Goal: Book appointment/travel/reservation

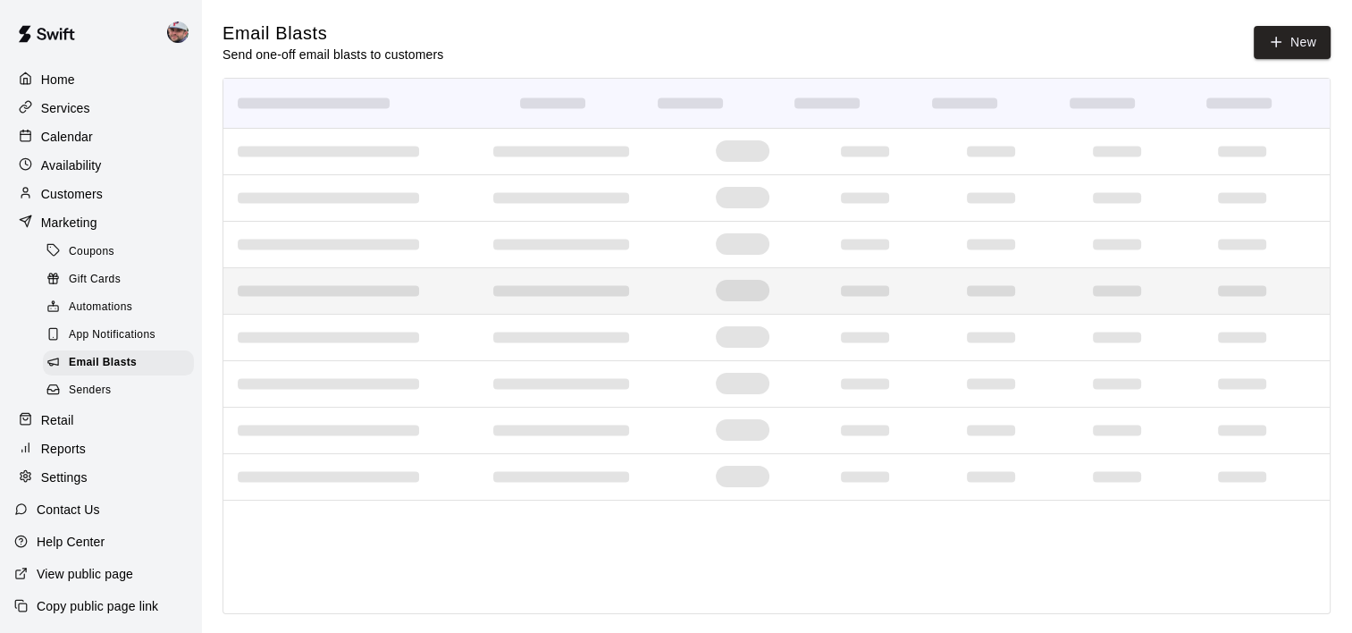
drag, startPoint x: 0, startPoint y: 0, endPoint x: 502, endPoint y: 300, distance: 585.2
click at [502, 300] on div at bounding box center [590, 291] width 223 height 46
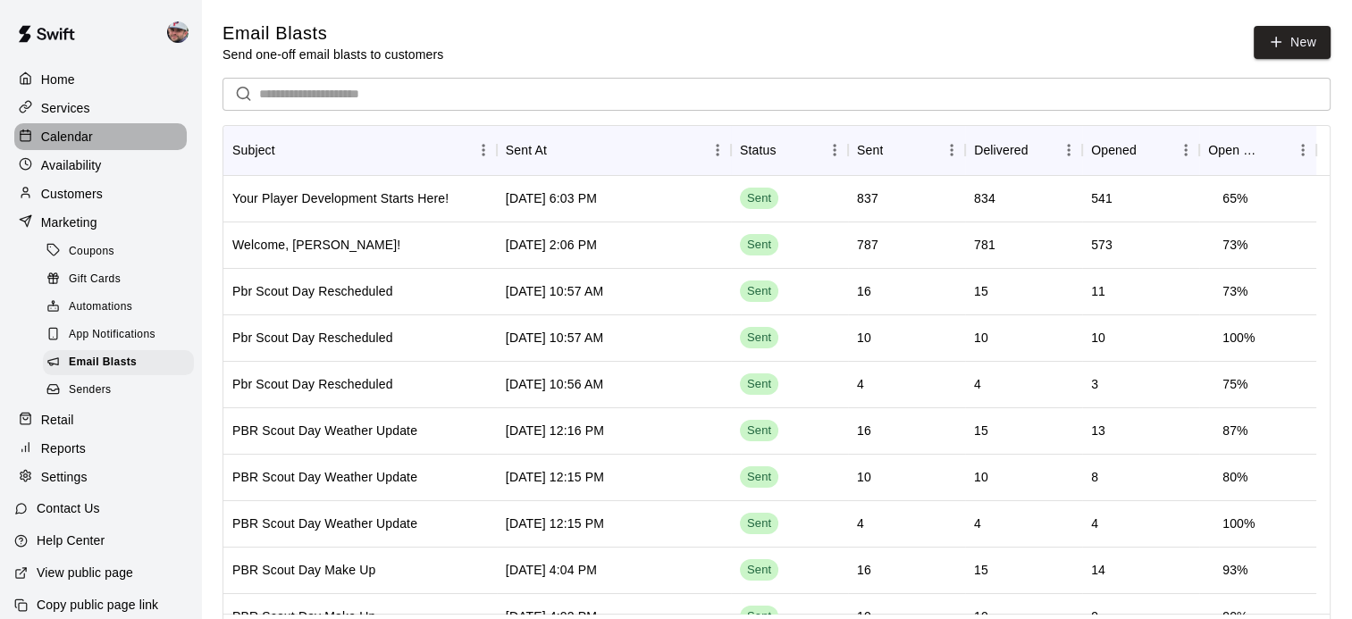
click at [109, 143] on div "Calendar" at bounding box center [100, 136] width 172 height 27
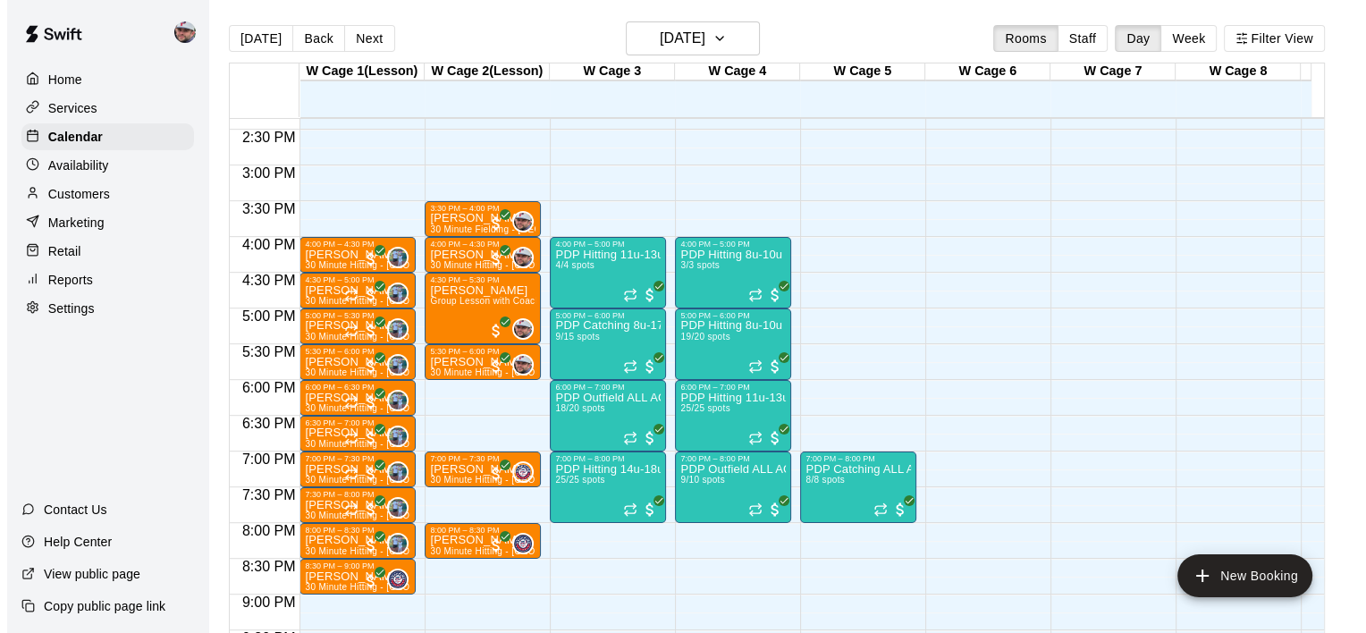
scroll to position [1030, 0]
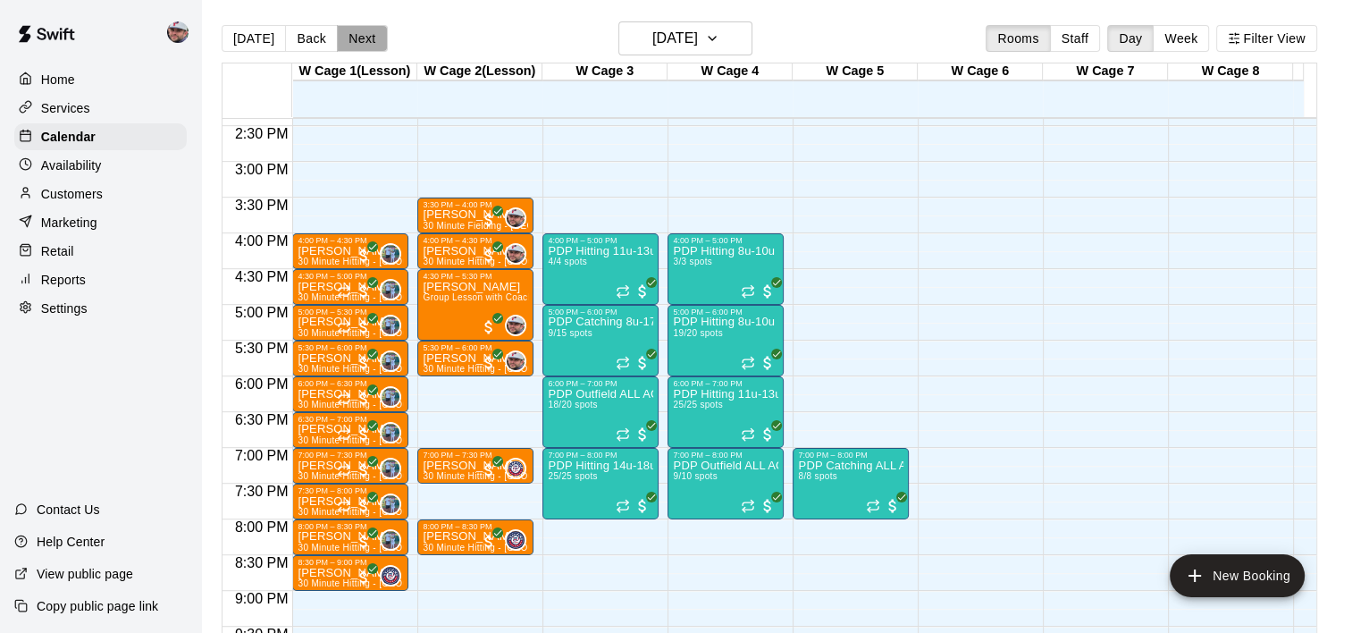
click at [361, 29] on button "Next" at bounding box center [362, 38] width 50 height 27
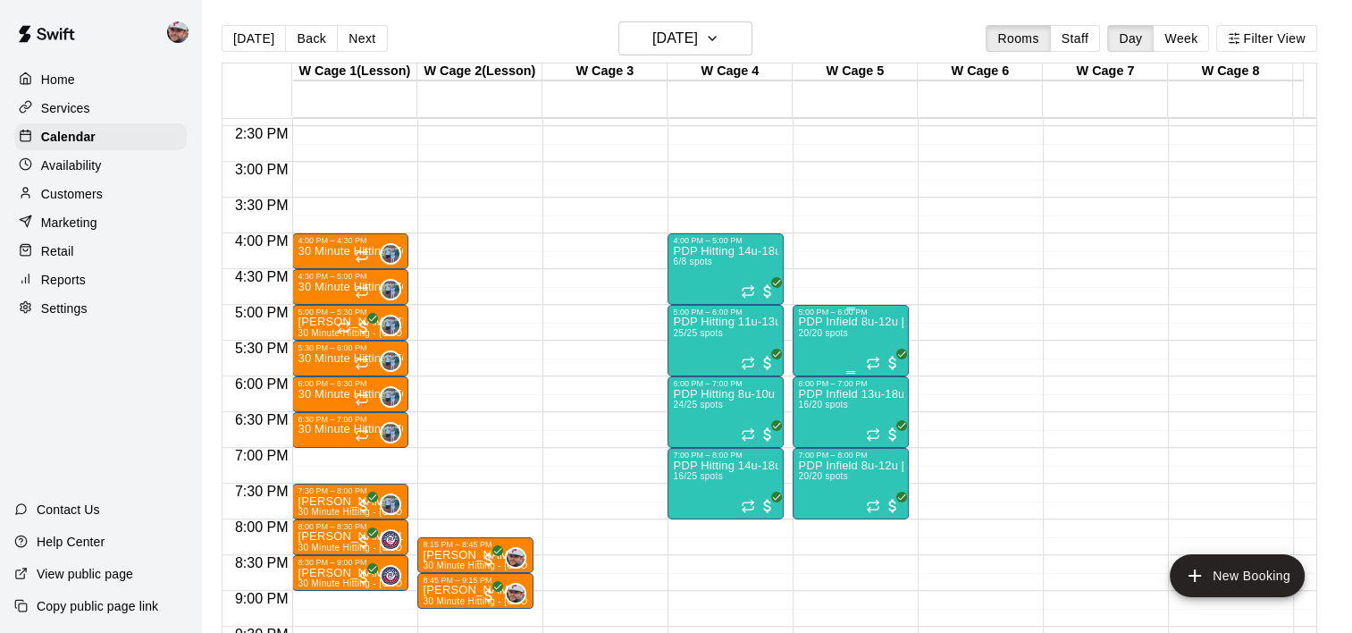
click at [847, 329] on span "20/20 spots" at bounding box center [822, 333] width 49 height 10
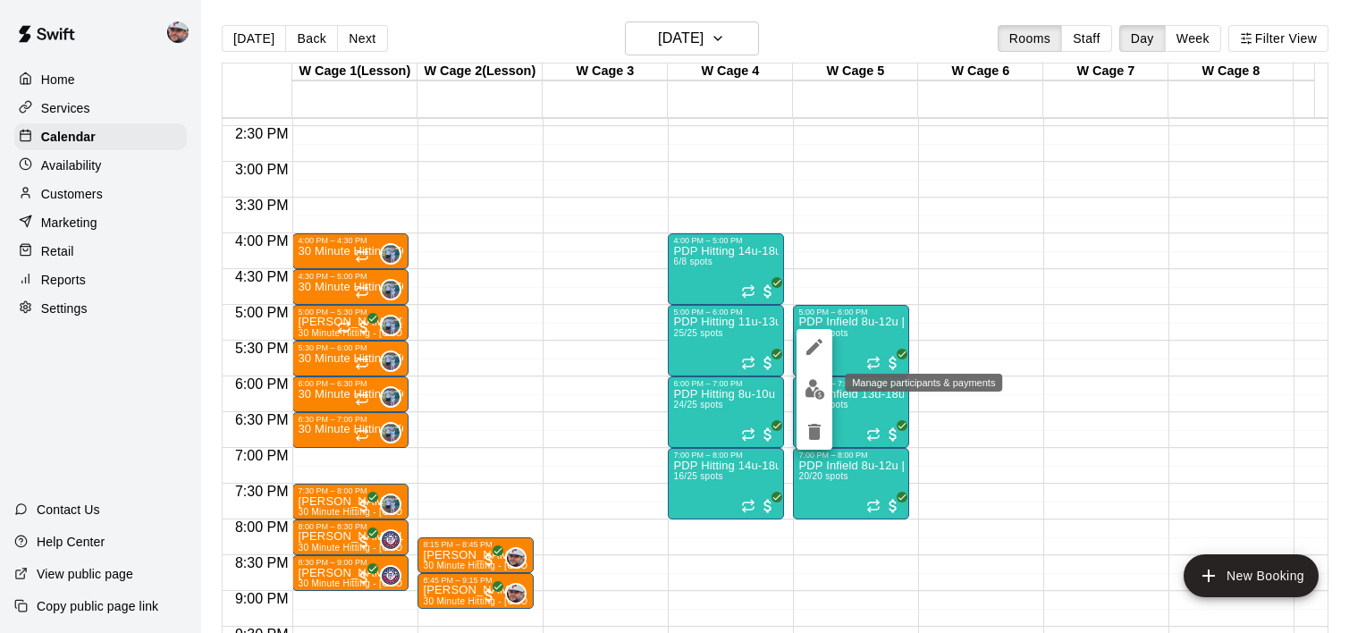
click at [811, 389] on img "edit" at bounding box center [814, 389] width 21 height 21
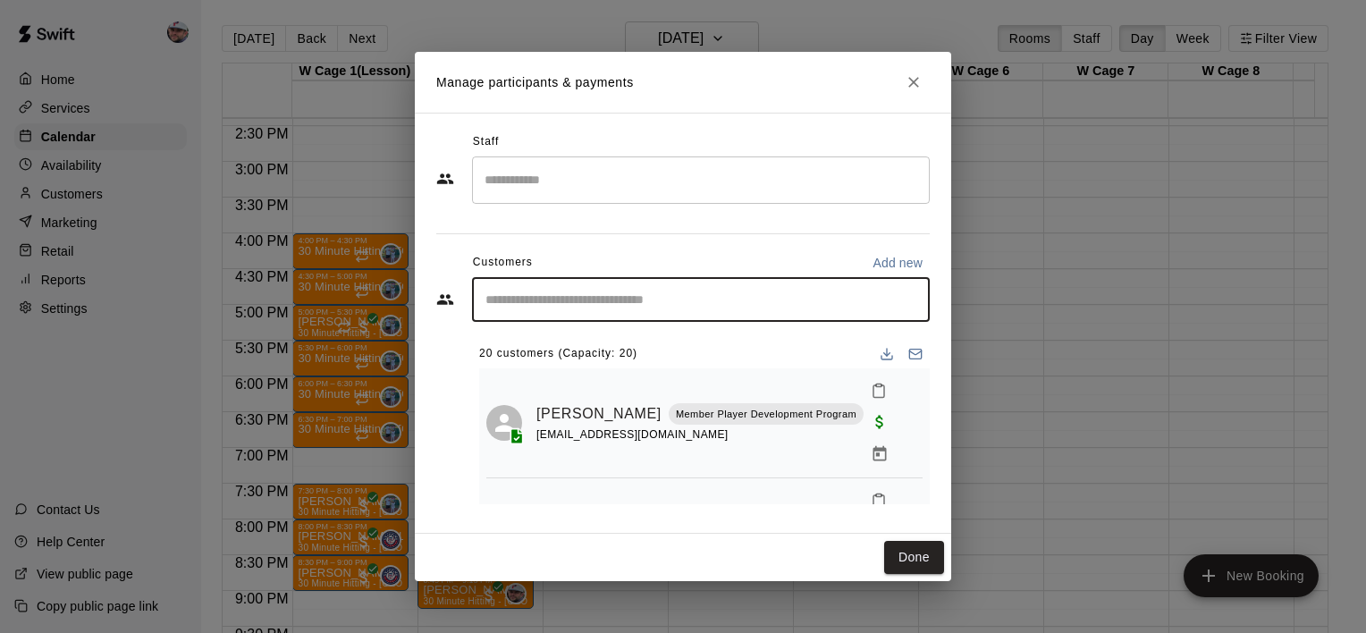
click at [694, 306] on input "Start typing to search customers..." at bounding box center [700, 299] width 441 height 18
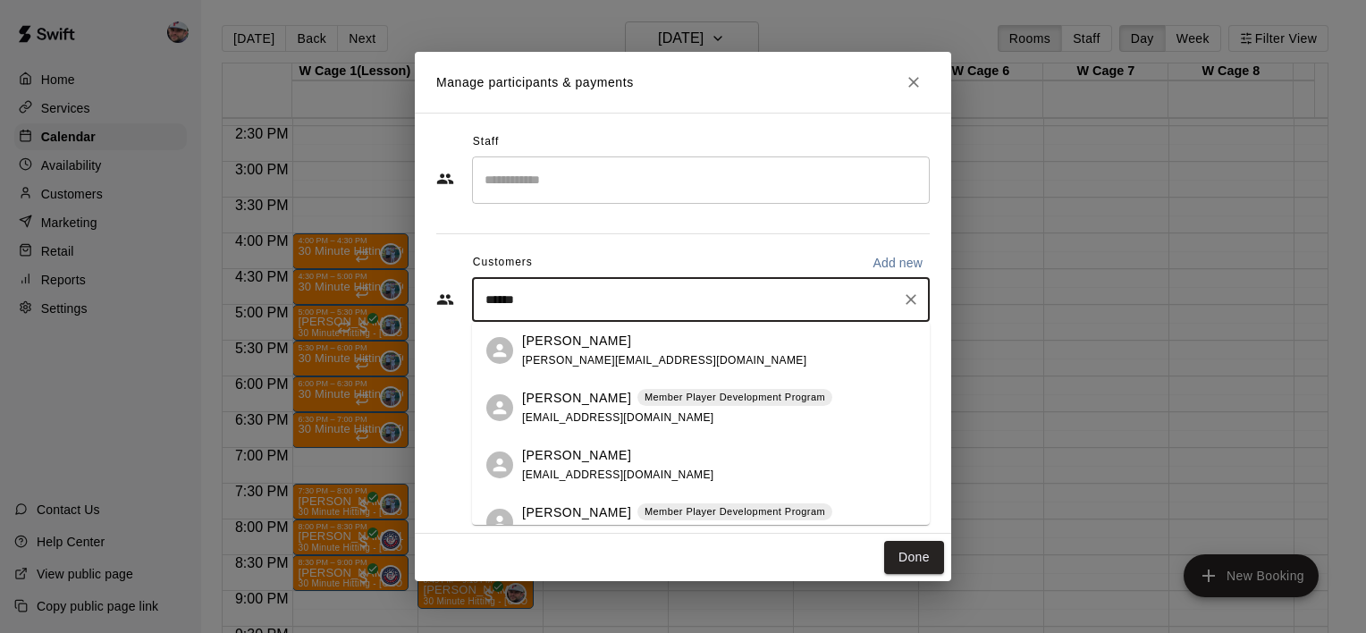
type input "*******"
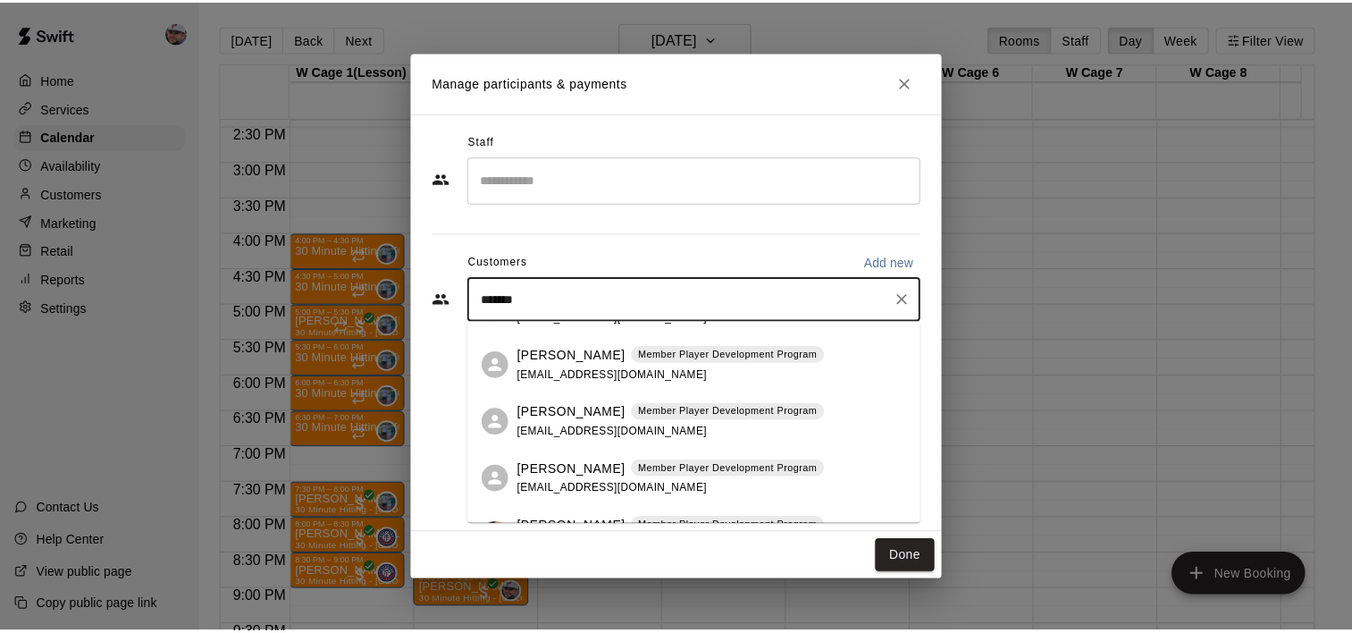
scroll to position [163, 0]
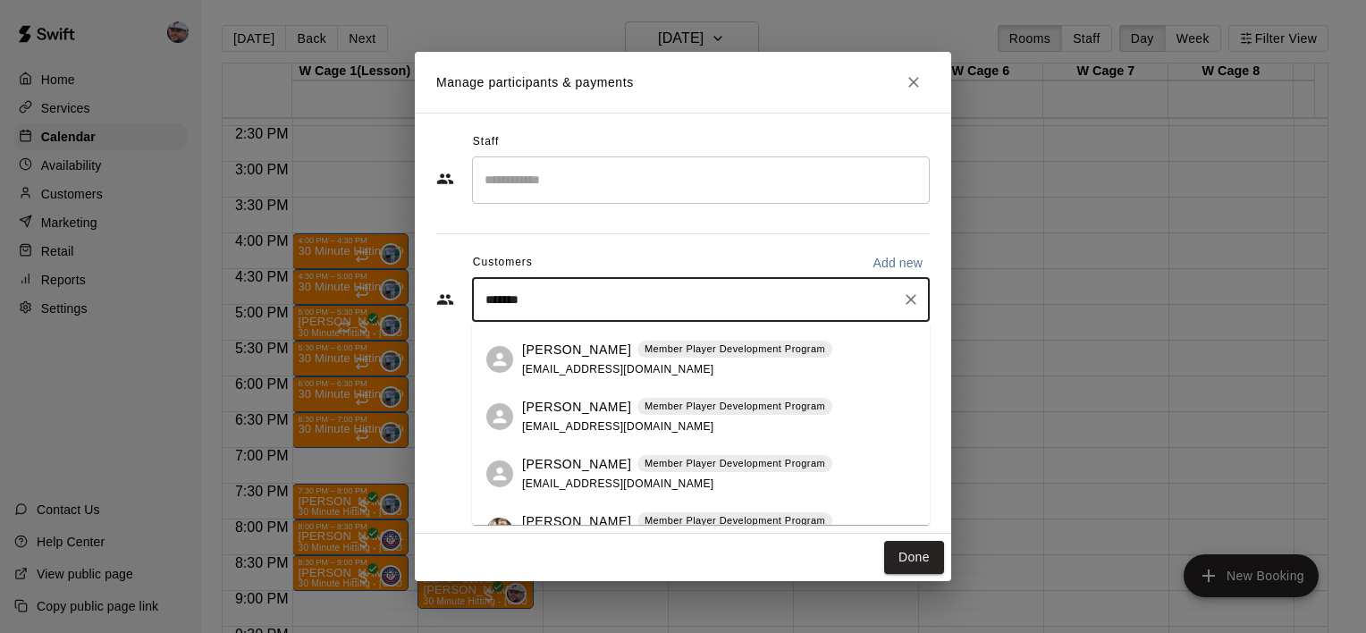
click at [676, 411] on p "Member Player Development Program" at bounding box center [734, 406] width 181 height 15
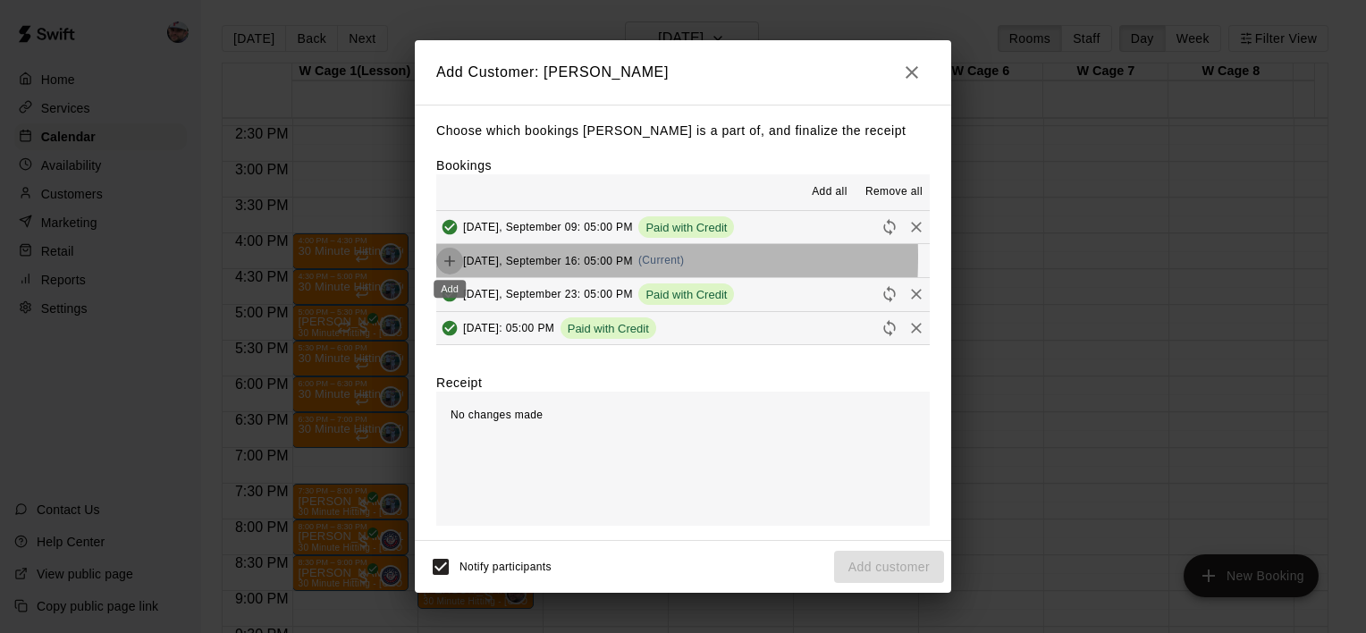
click at [447, 257] on icon "Add" at bounding box center [450, 261] width 18 height 18
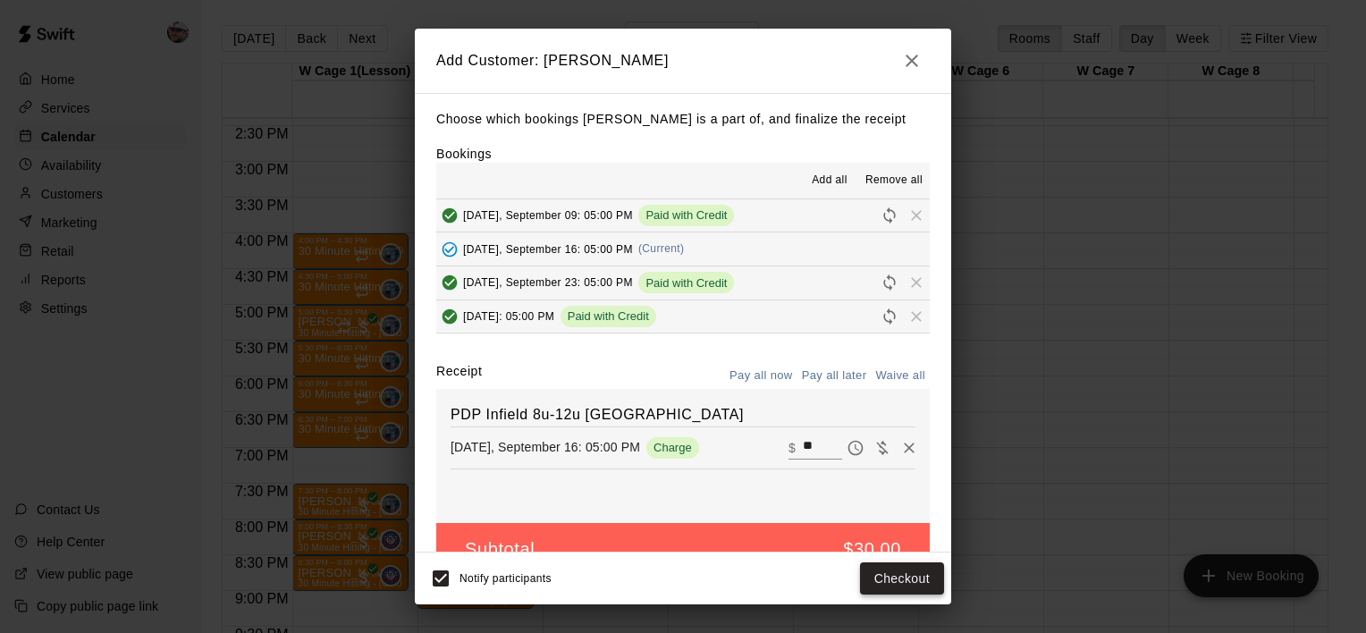
click at [905, 578] on button "Checkout" at bounding box center [902, 578] width 84 height 33
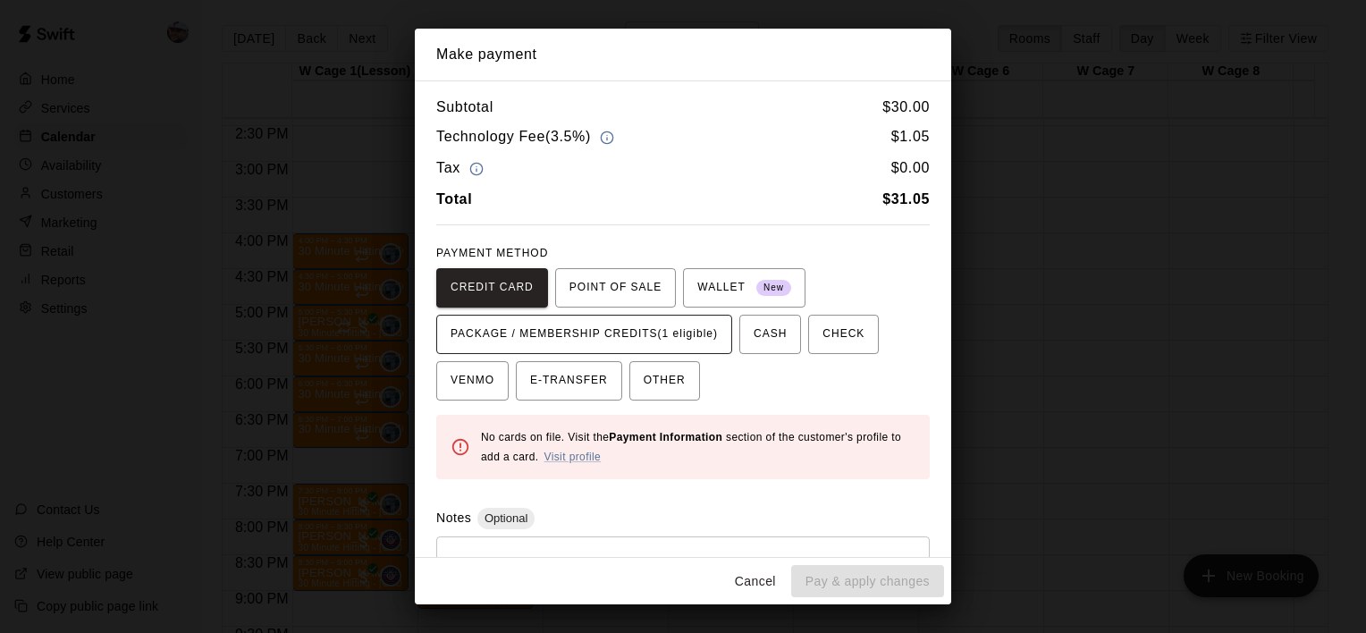
click at [649, 332] on span "PACKAGE / MEMBERSHIP CREDITS (1 eligible)" at bounding box center [583, 334] width 267 height 29
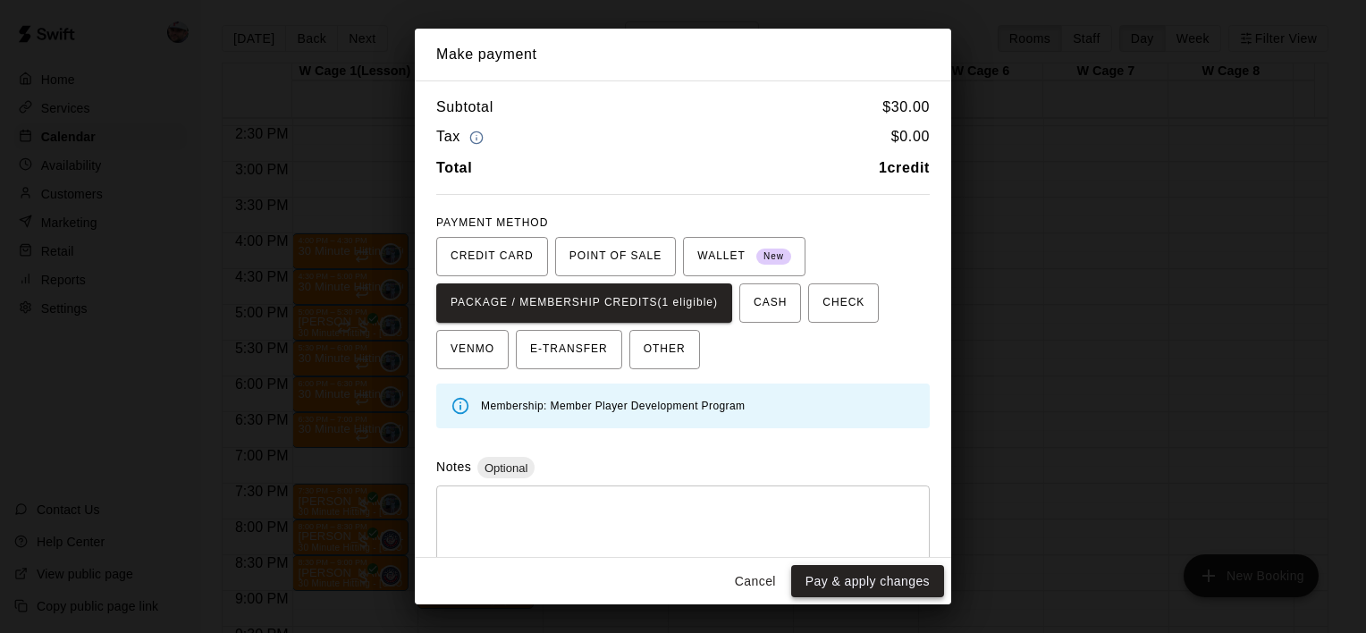
click at [834, 583] on button "Pay & apply changes" at bounding box center [867, 581] width 153 height 33
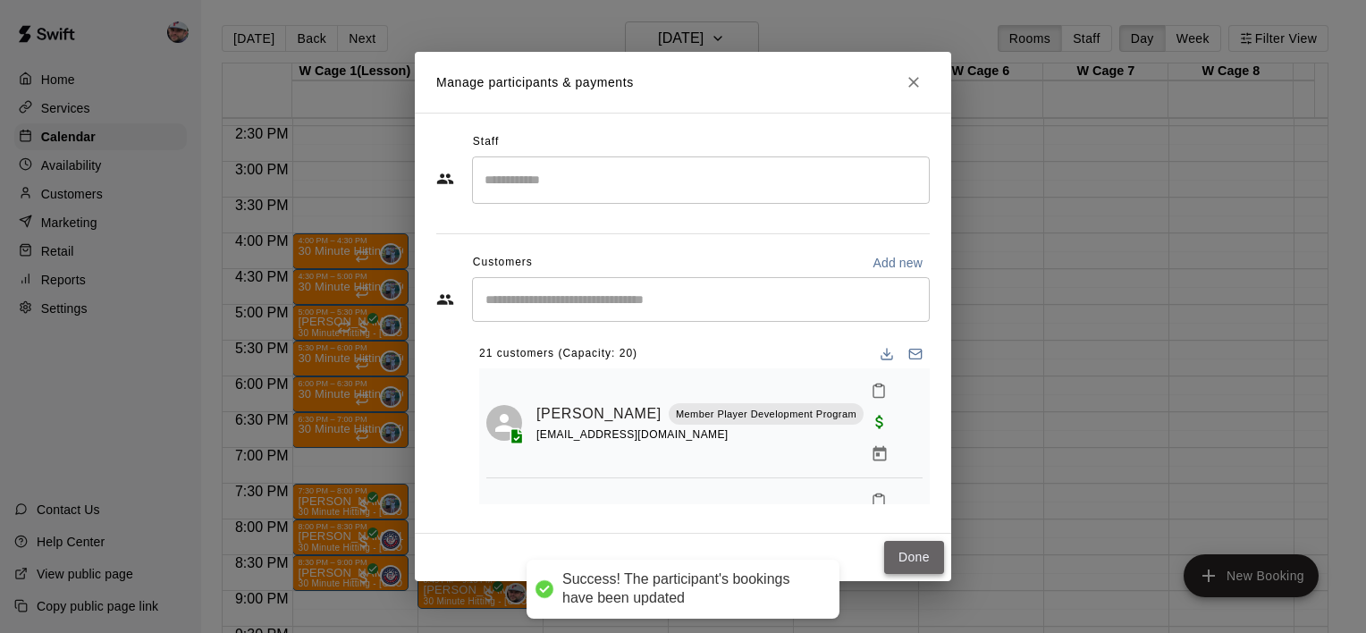
click at [922, 564] on button "Done" at bounding box center [914, 557] width 60 height 33
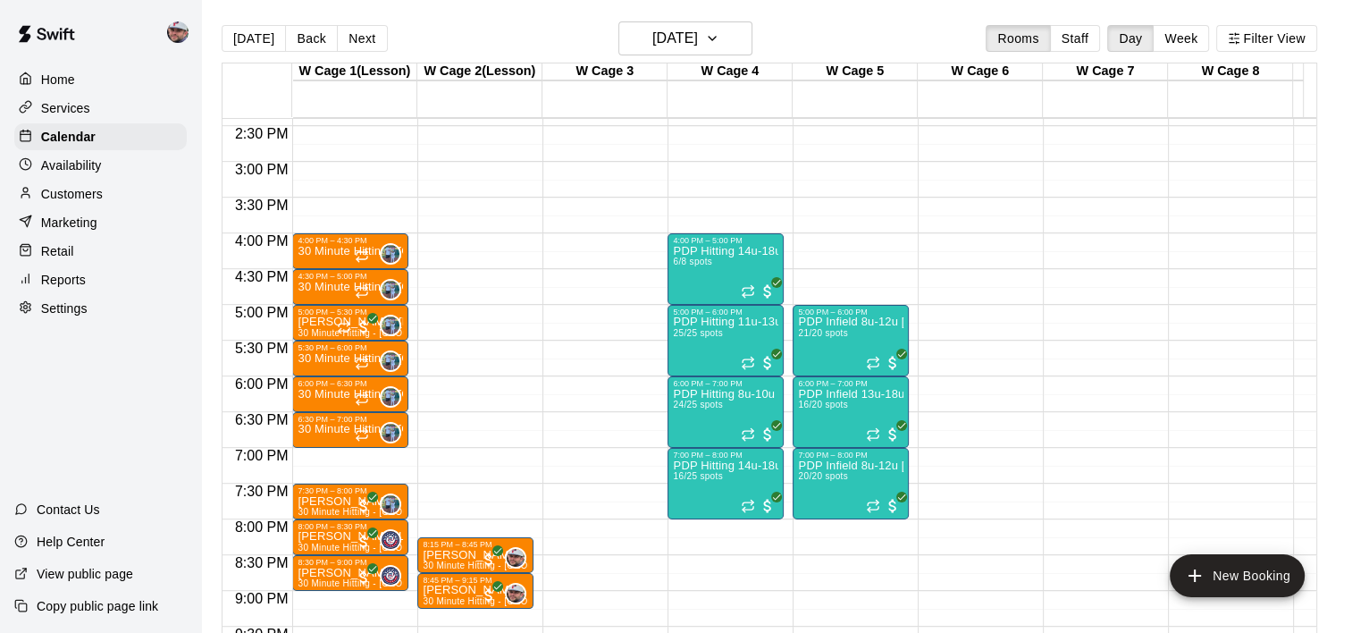
click at [1037, 401] on div at bounding box center [981, 403] width 124 height 18
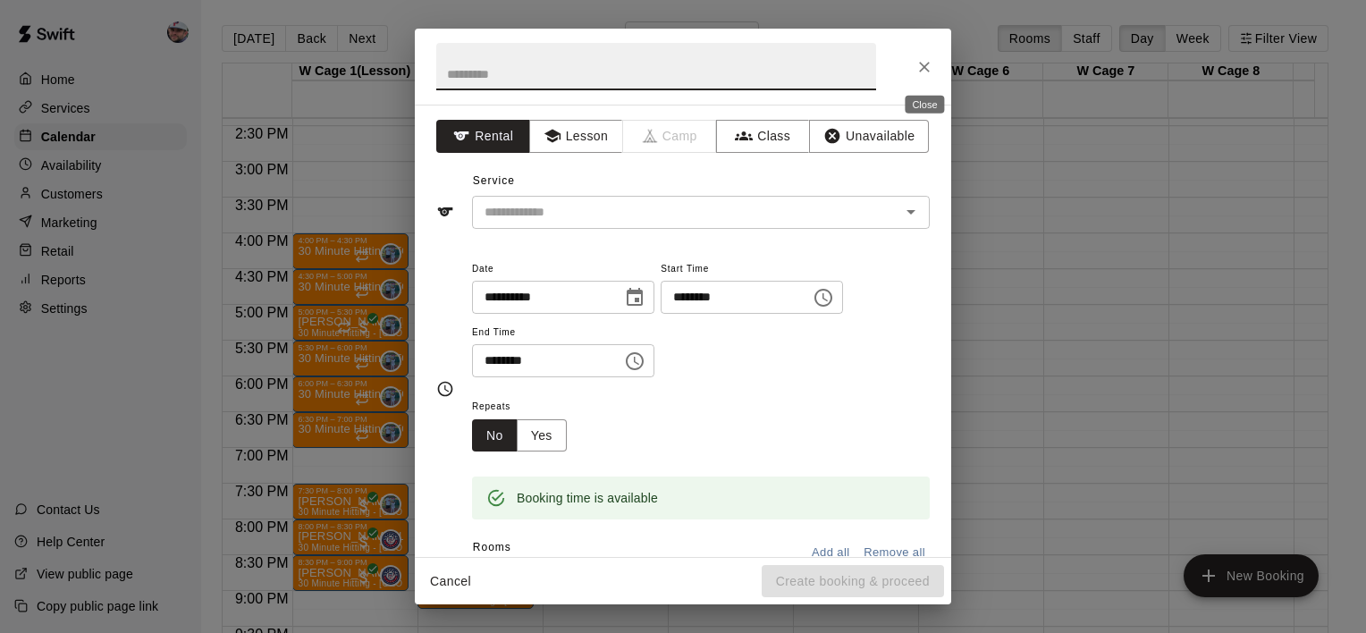
click at [932, 62] on icon "Close" at bounding box center [924, 67] width 18 height 18
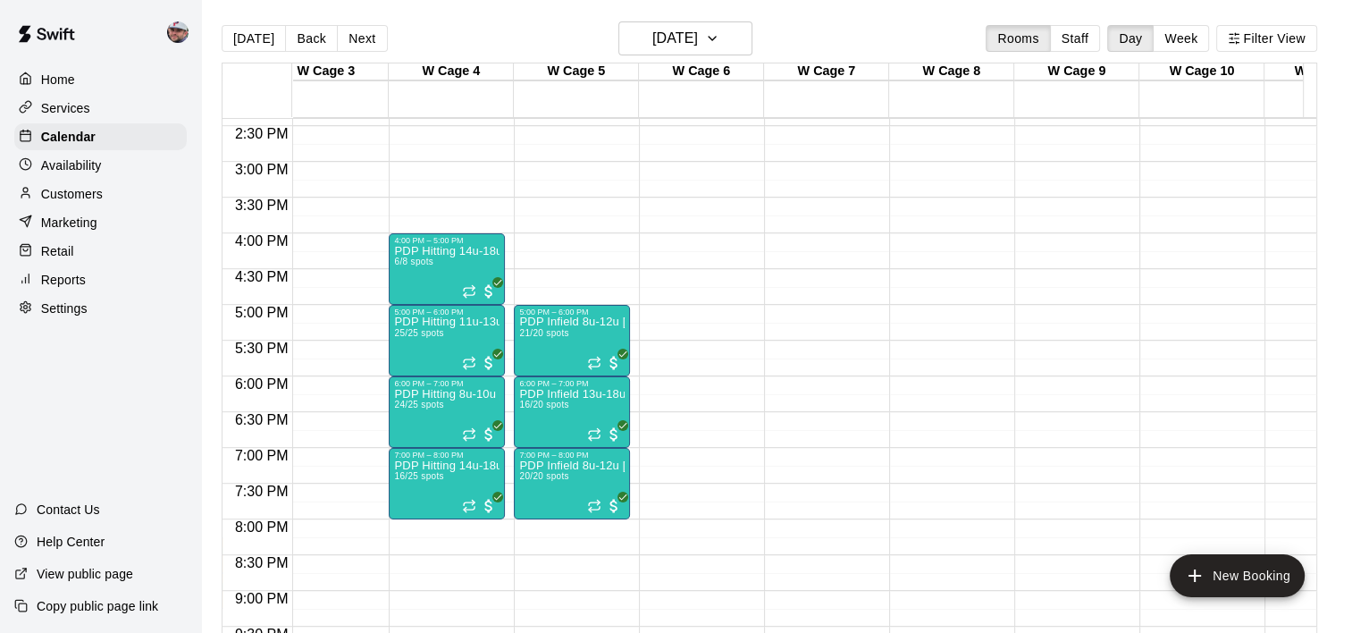
scroll to position [0, 0]
